Goal: Task Accomplishment & Management: Complete application form

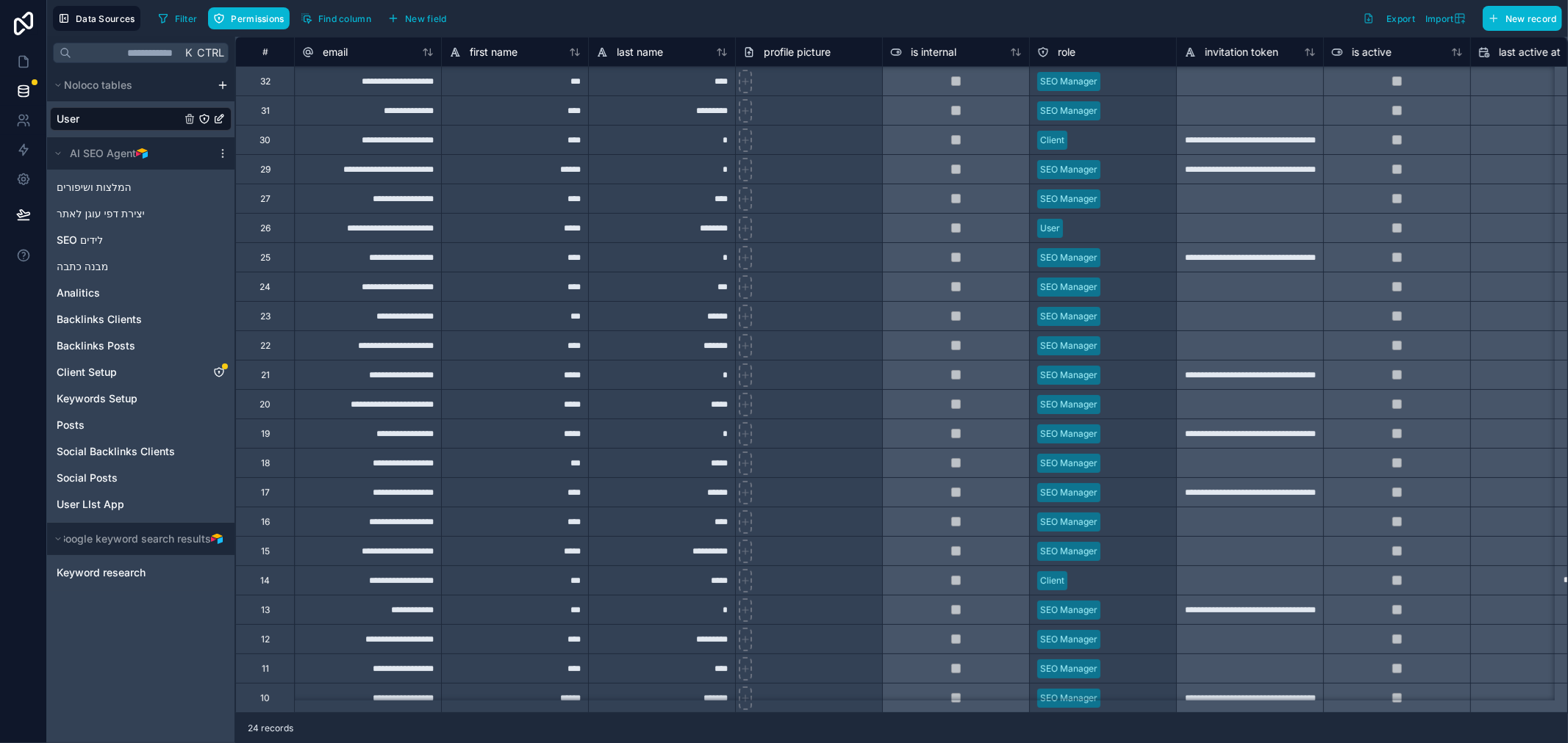
scroll to position [70, 0]
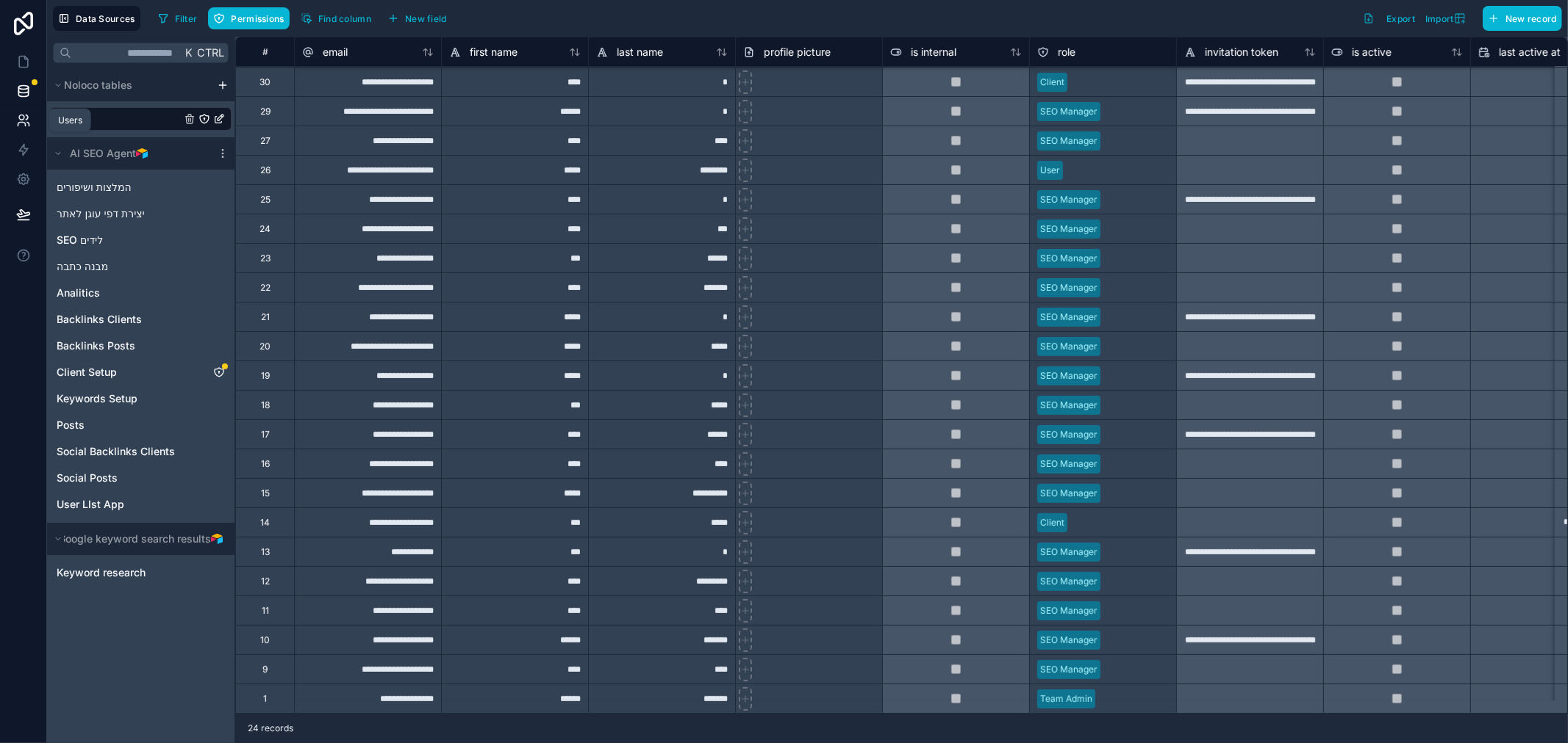
click at [19, 121] on icon at bounding box center [24, 121] width 15 height 15
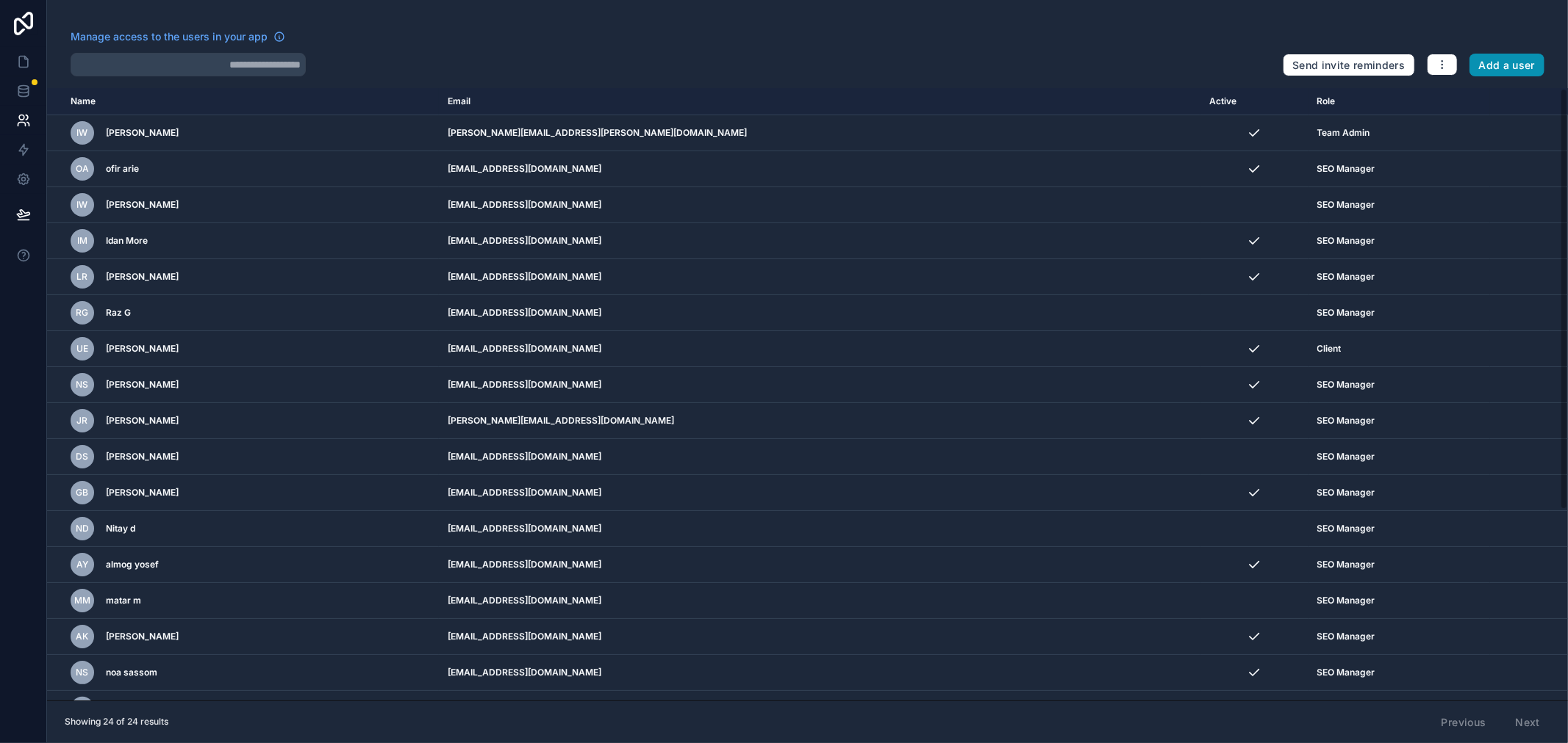
click at [1502, 60] on button "Add a user" at bounding box center [1506, 65] width 75 height 24
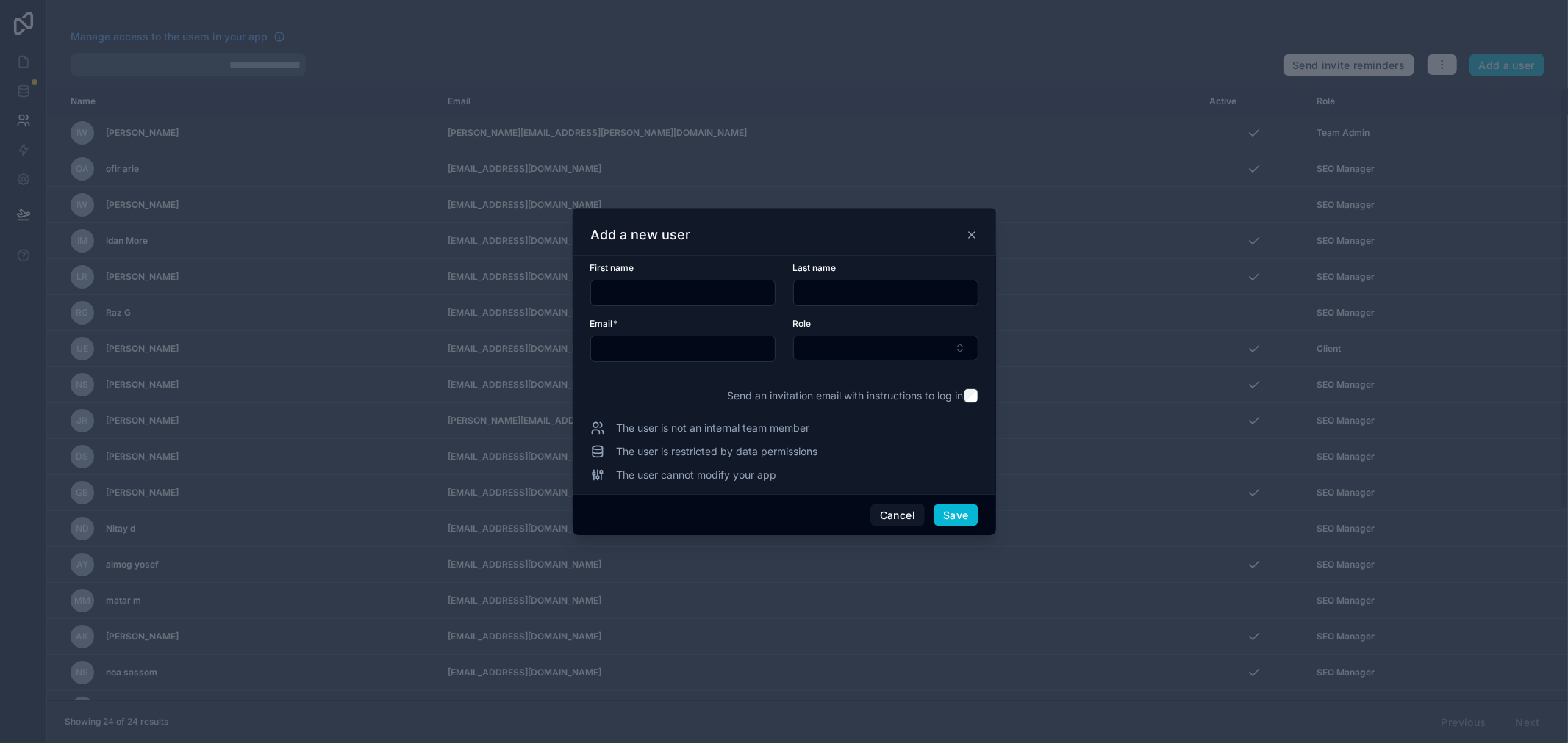
click at [617, 349] on input "text" at bounding box center [683, 349] width 184 height 21
paste input "**********"
type input "**********"
click at [611, 288] on input "text" at bounding box center [683, 293] width 184 height 21
click at [752, 295] on input "text" at bounding box center [683, 293] width 184 height 21
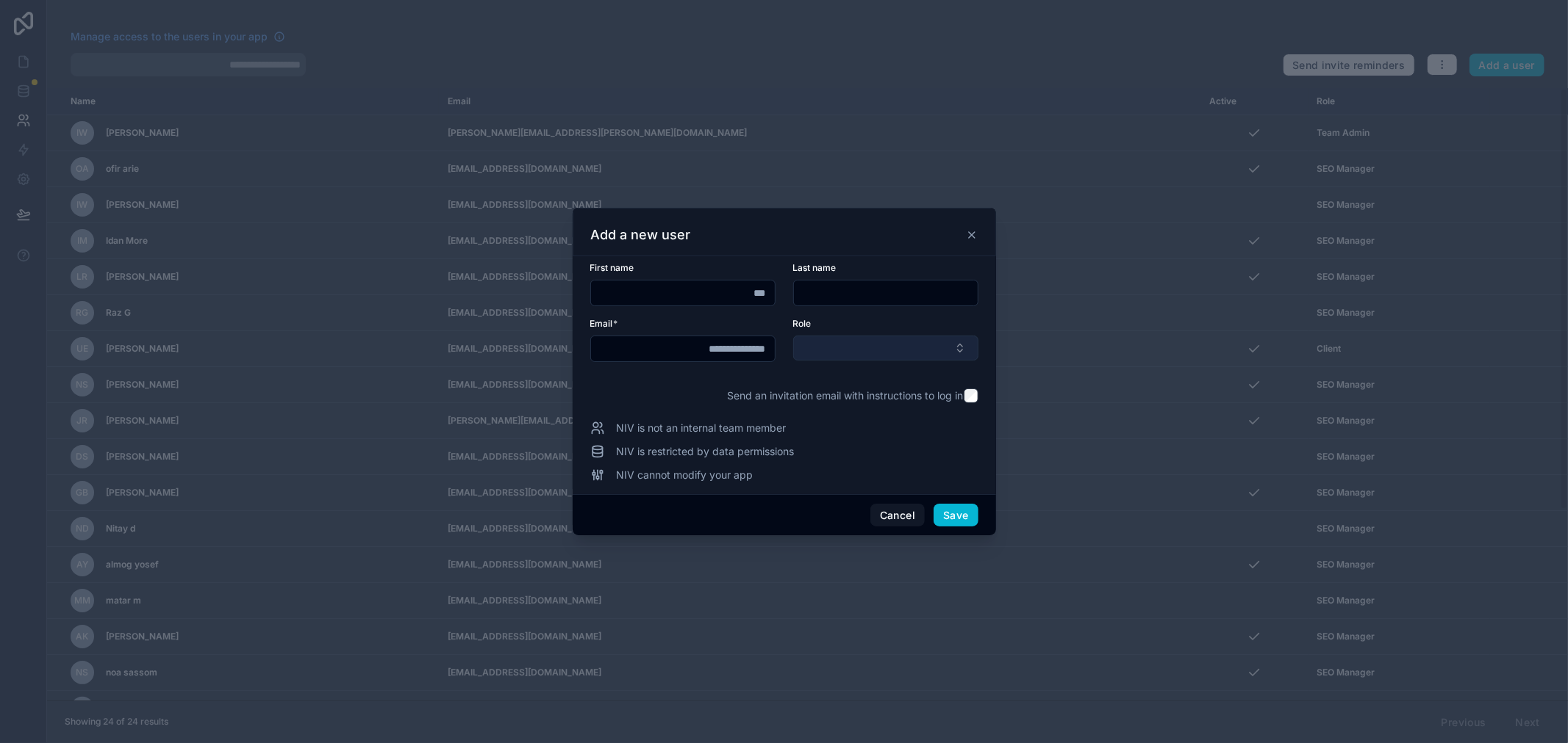
type input "***"
click at [850, 342] on button "Select Button" at bounding box center [885, 348] width 185 height 25
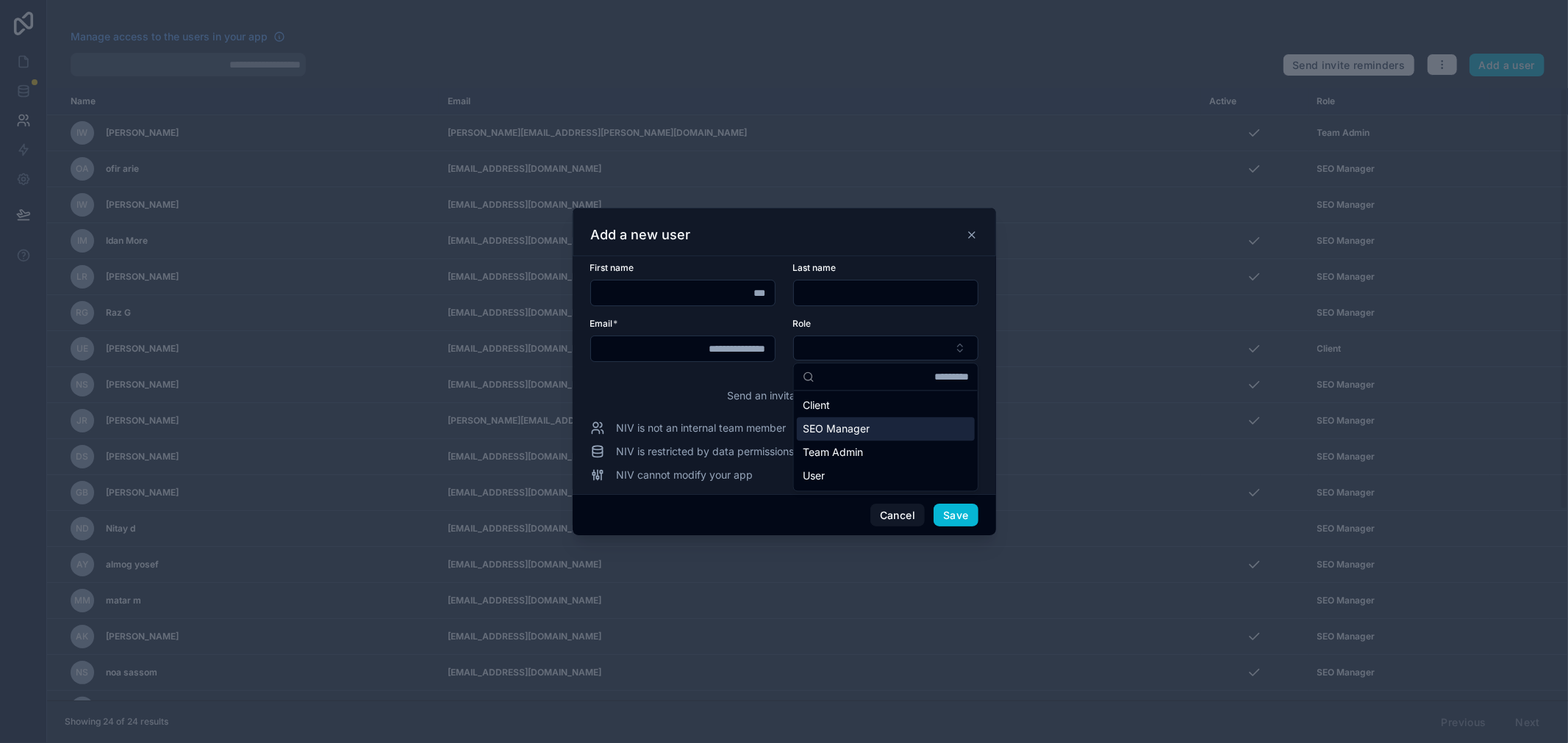
click at [828, 429] on span "SEO Manager" at bounding box center [836, 429] width 67 height 15
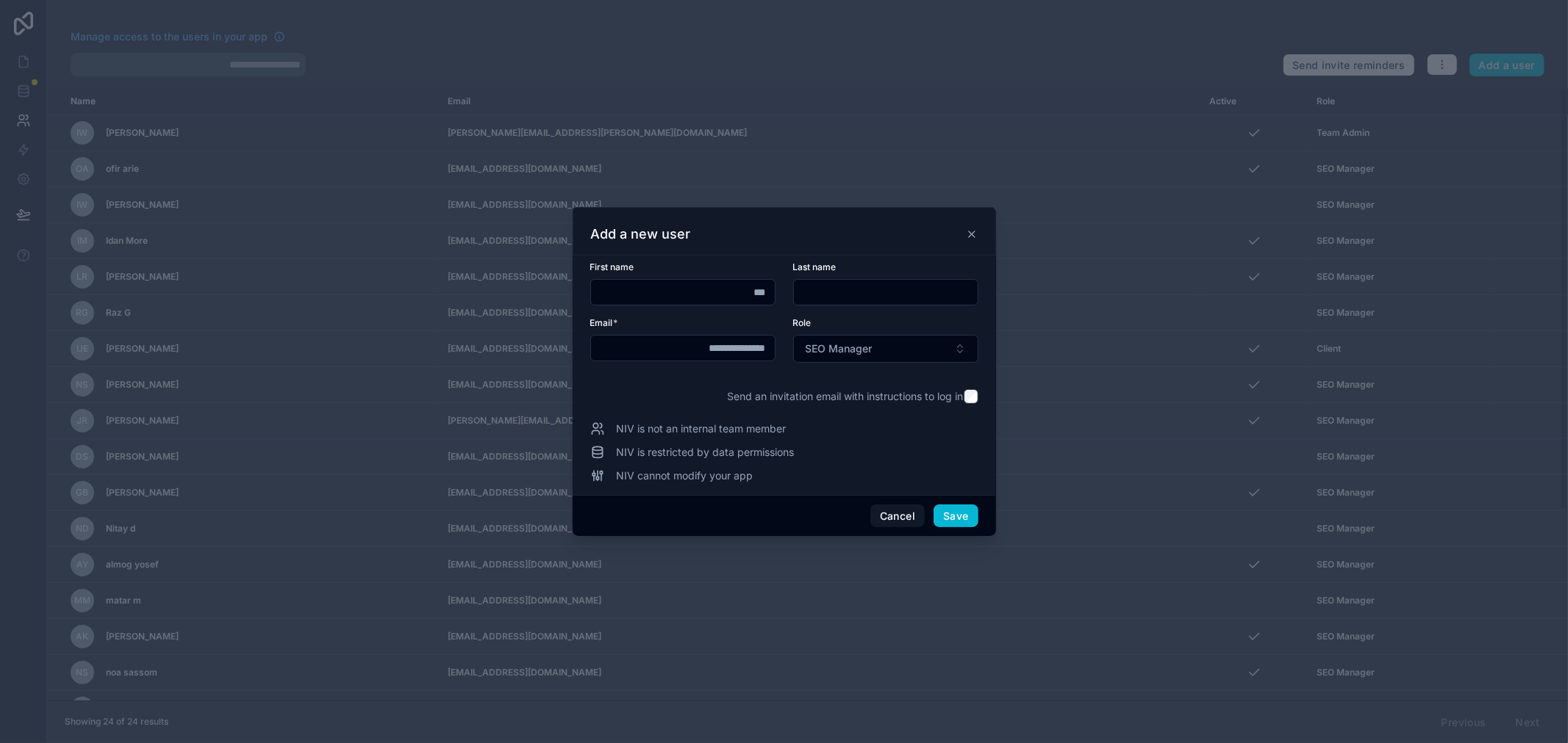
click at [839, 285] on input "text" at bounding box center [885, 292] width 184 height 21
type input "*"
click at [854, 240] on div "Add a new user" at bounding box center [784, 234] width 386 height 17
click at [955, 516] on button "Save" at bounding box center [956, 516] width 44 height 24
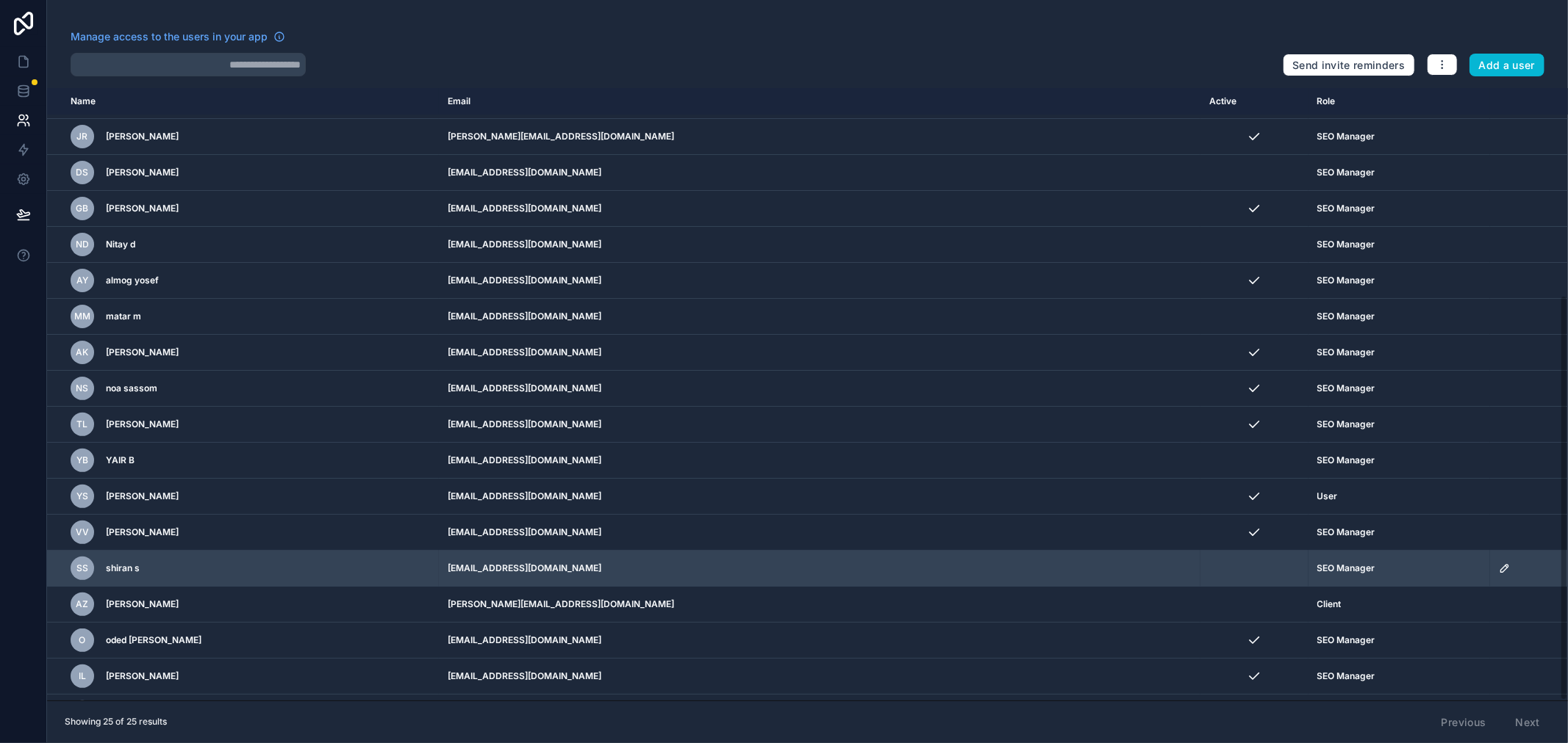
scroll to position [313, 0]
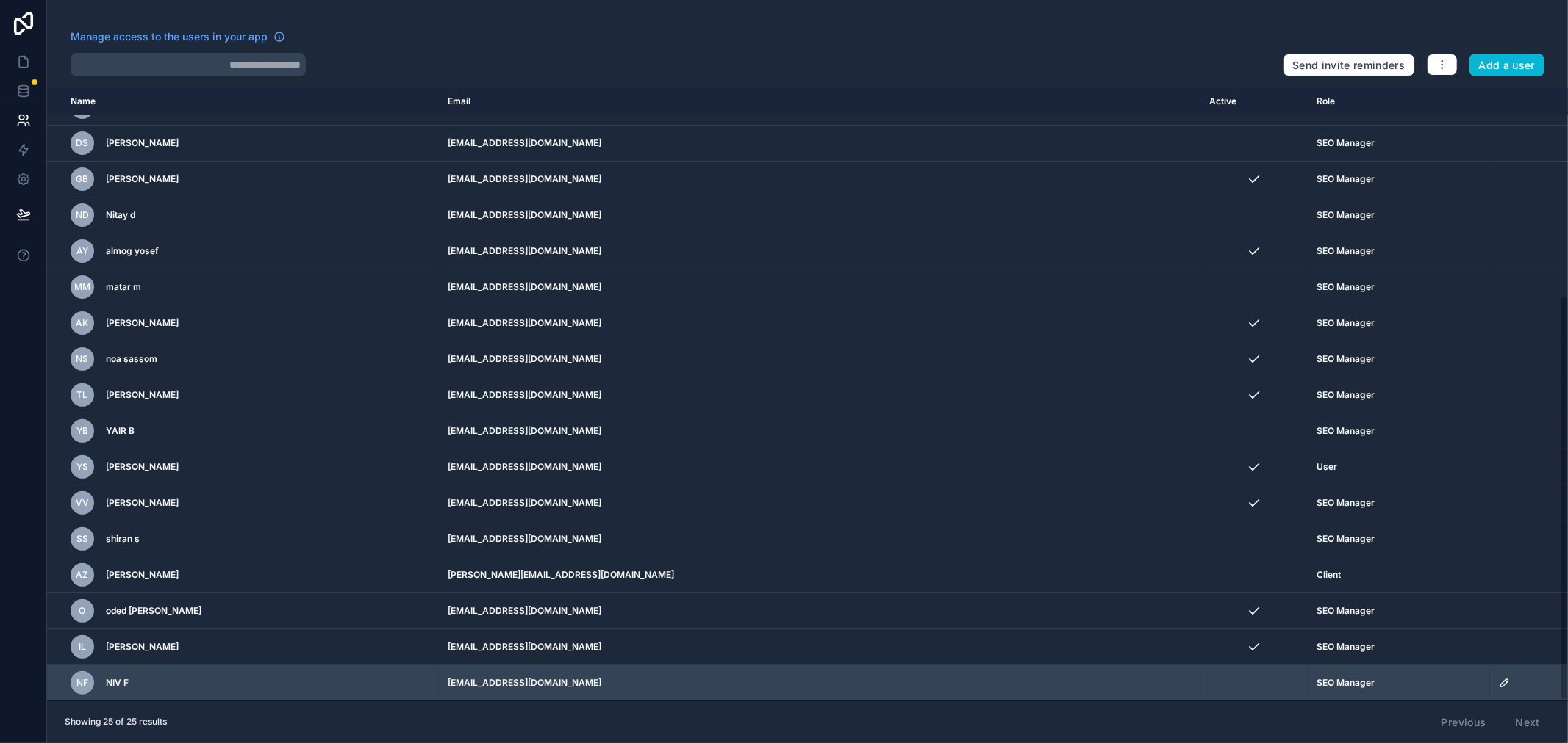
click at [1501, 683] on icon "scrollable content" at bounding box center [1504, 683] width 7 height 7
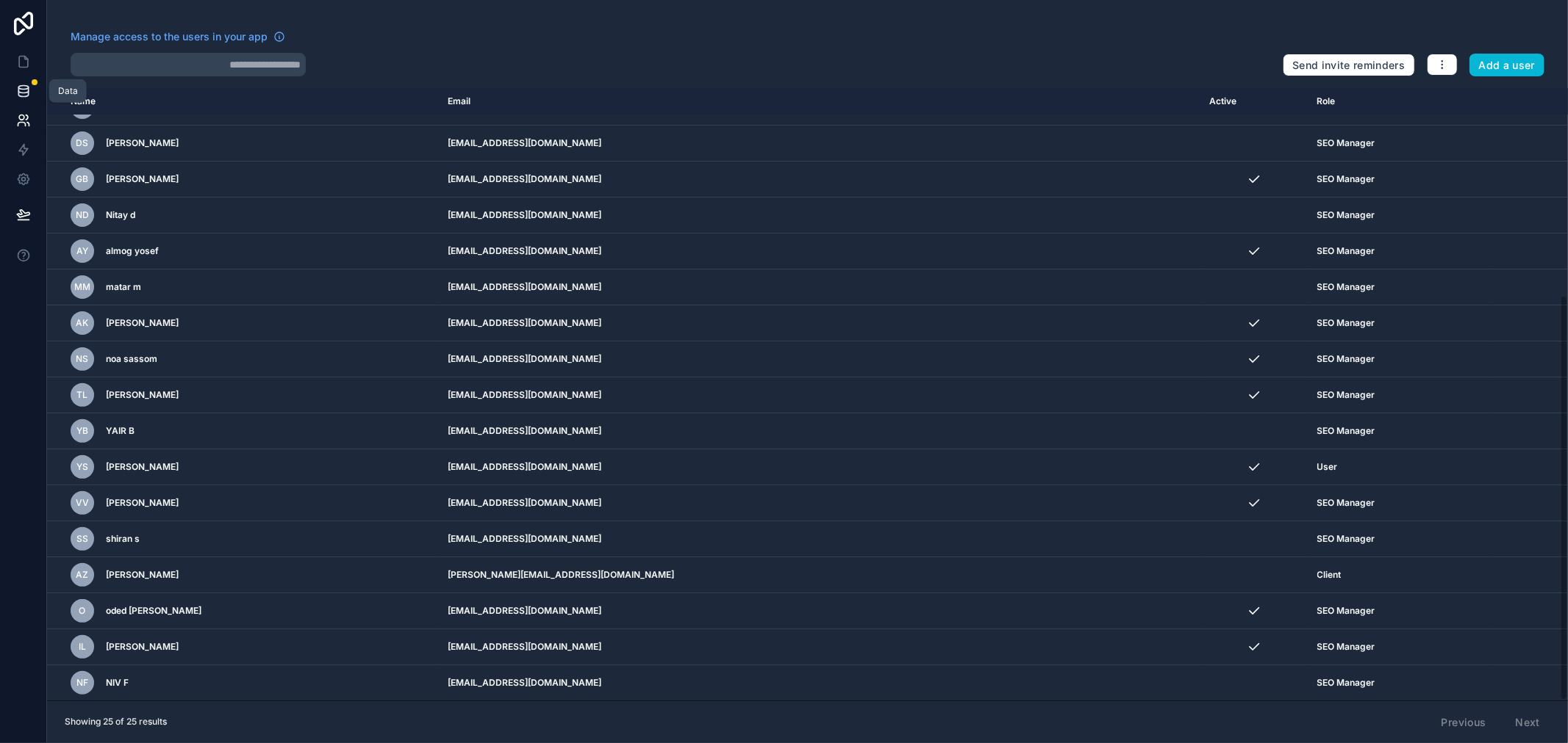
click at [11, 87] on link at bounding box center [23, 91] width 46 height 30
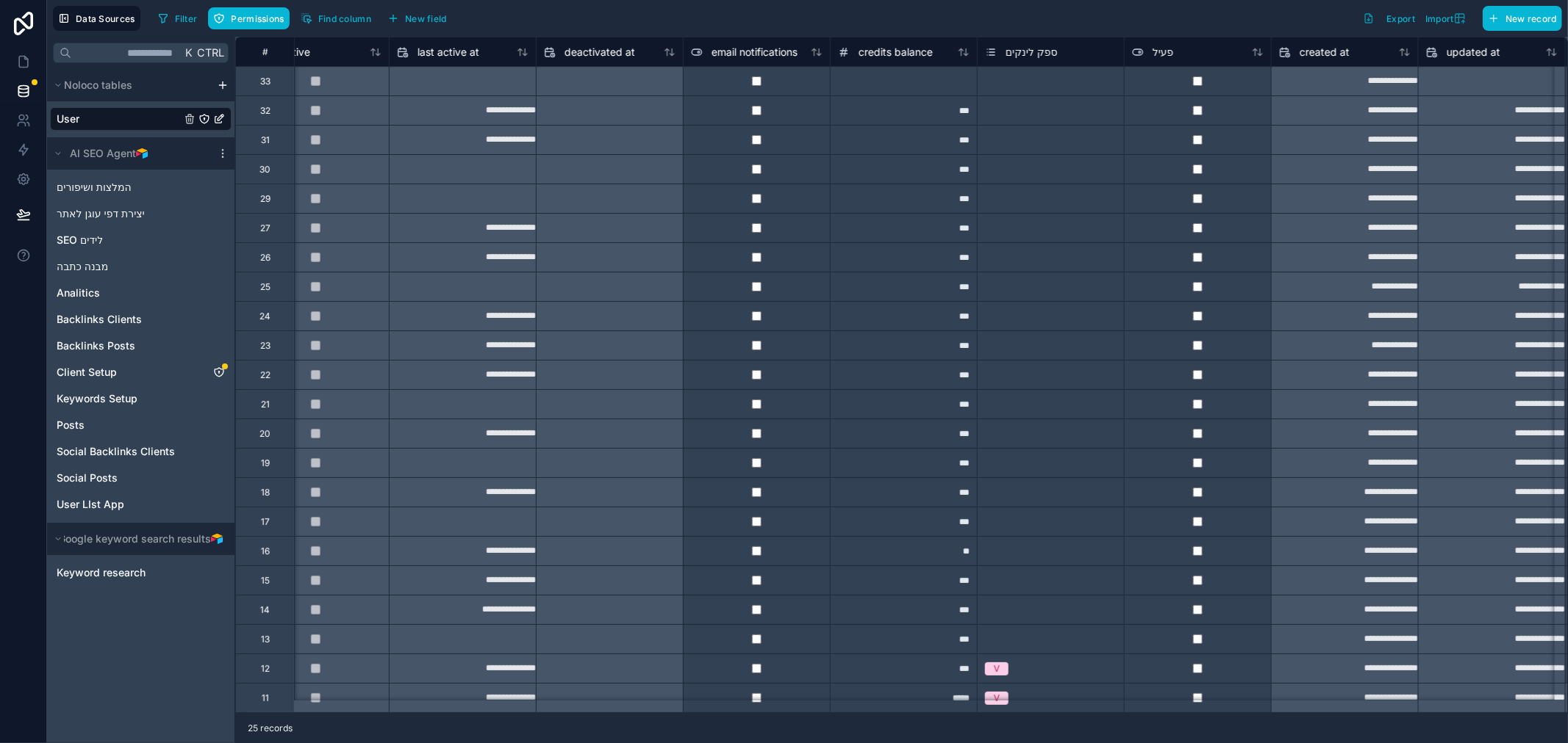
scroll to position [0, 1112]
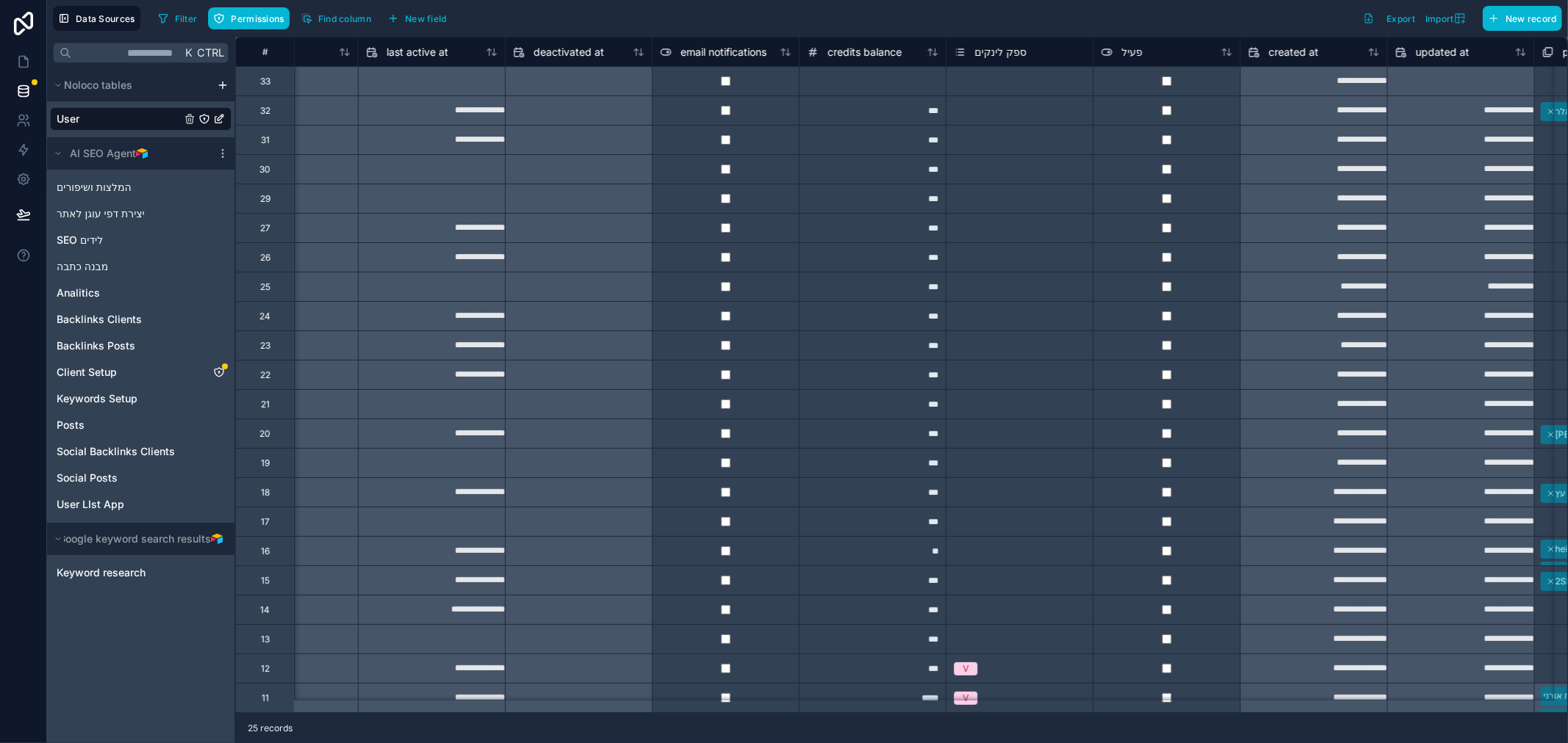
click at [885, 91] on div at bounding box center [872, 81] width 147 height 30
type input "***"
